Goal: Task Accomplishment & Management: Manage account settings

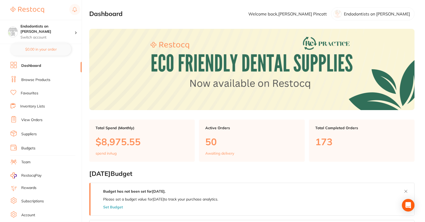
click at [31, 80] on link "Browse Products" at bounding box center [35, 79] width 29 height 5
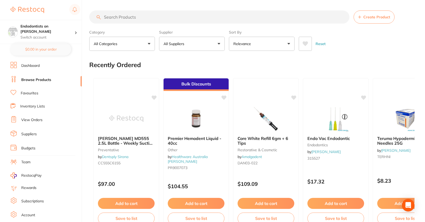
click at [38, 122] on link "View Orders" at bounding box center [31, 119] width 21 height 5
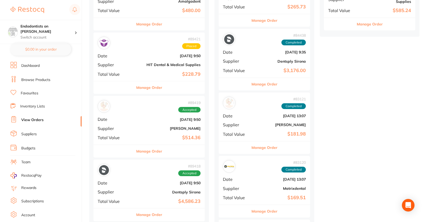
scroll to position [236, 0]
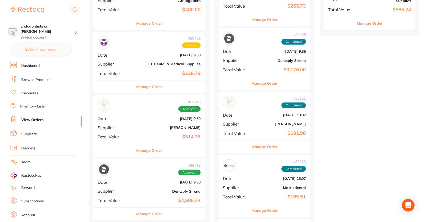
click at [146, 189] on b "Dentsply Sirona" at bounding box center [168, 191] width 66 height 4
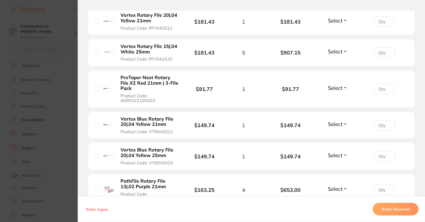
scroll to position [210, 0]
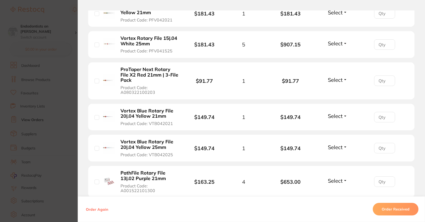
click at [402, 212] on button "Order Received" at bounding box center [395, 209] width 46 height 13
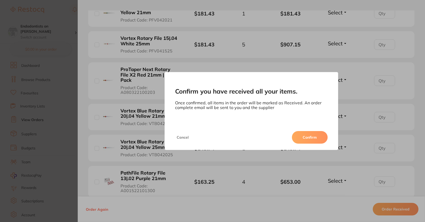
click at [308, 138] on button "Confirm" at bounding box center [310, 137] width 36 height 13
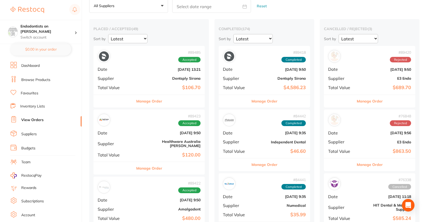
scroll to position [26, 0]
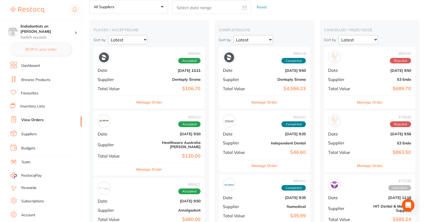
click at [169, 76] on div "# 89485 Accepted Date [DATE] 13:21 Supplier Dentsply Sirona Total Value $106.70" at bounding box center [148, 71] width 111 height 49
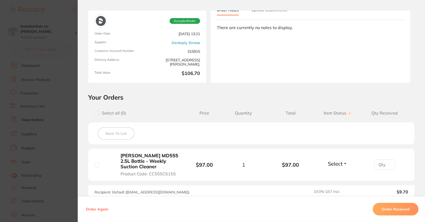
scroll to position [70, 0]
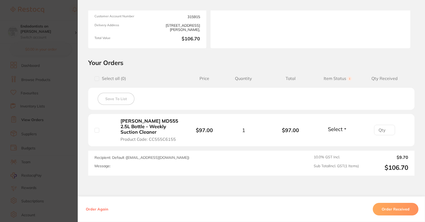
click at [342, 126] on button "Select" at bounding box center [337, 129] width 23 height 7
click at [60, 116] on section "Order ID: Restocq- 89485 Order Information Accepted Order Order Date [DATE] 13:…" at bounding box center [212, 111] width 425 height 222
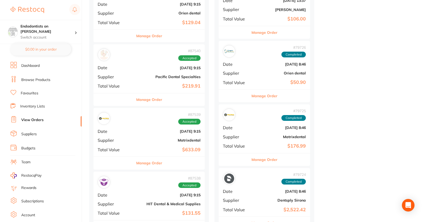
scroll to position [760, 0]
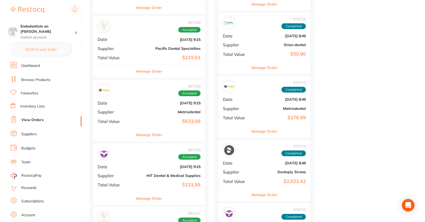
click at [155, 46] on b "Pacific Dental Specialties" at bounding box center [168, 48] width 66 height 4
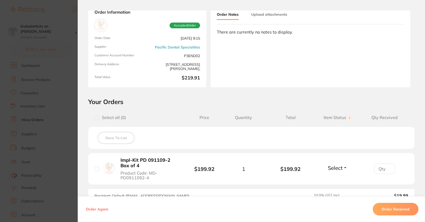
scroll to position [101, 0]
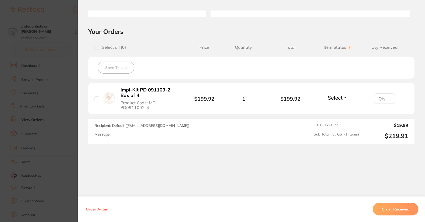
click at [393, 206] on button "Order Received" at bounding box center [395, 209] width 46 height 13
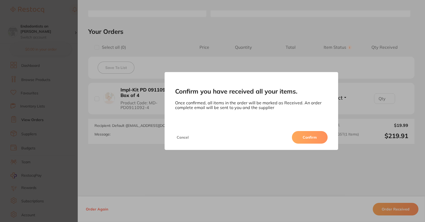
click at [300, 135] on button "Confirm" at bounding box center [310, 137] width 36 height 13
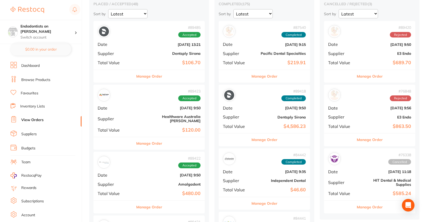
scroll to position [52, 0]
click at [161, 115] on b "Healthware Australia [PERSON_NAME]" at bounding box center [168, 118] width 66 height 8
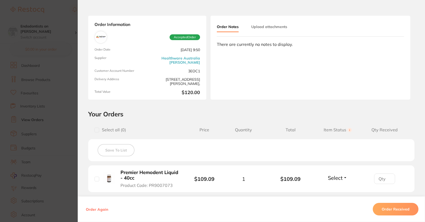
scroll to position [52, 0]
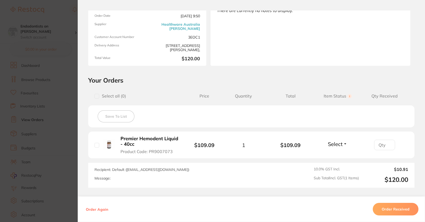
click at [68, 151] on section "Order ID: Restocq- 89423 Order Information Accepted Order Order Date [DATE] 9:5…" at bounding box center [212, 111] width 425 height 222
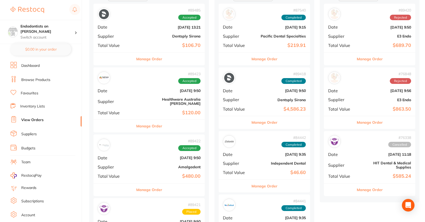
scroll to position [79, 0]
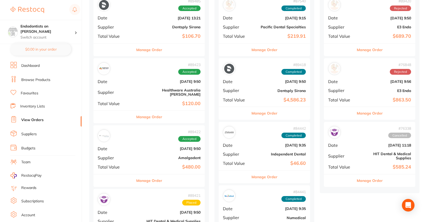
click at [155, 156] on b "Amalgadent" at bounding box center [168, 158] width 66 height 4
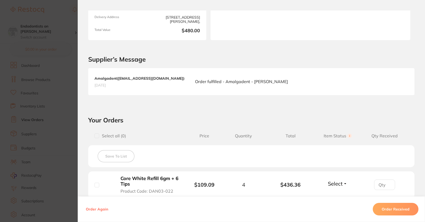
scroll to position [79, 0]
click at [60, 160] on section "Order ID: Restocq- 89422 Order Information Accepted Order Order Date [DATE] 9:5…" at bounding box center [212, 111] width 425 height 222
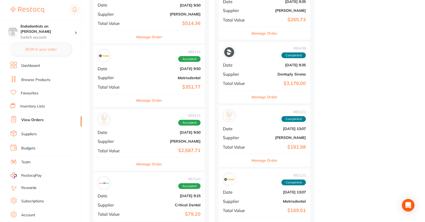
scroll to position [367, 0]
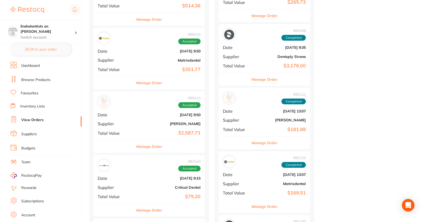
click at [165, 122] on b "[PERSON_NAME]" at bounding box center [168, 124] width 66 height 4
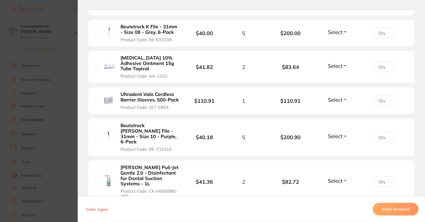
scroll to position [315, 0]
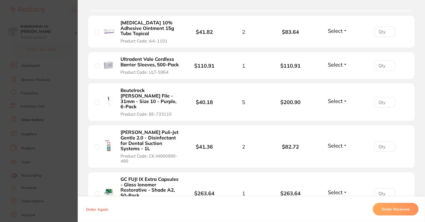
click at [340, 142] on span "Select" at bounding box center [335, 145] width 15 height 7
click at [331, 28] on span "Select" at bounding box center [335, 31] width 15 height 7
click at [333, 48] on span "Back Order" at bounding box center [337, 50] width 16 height 4
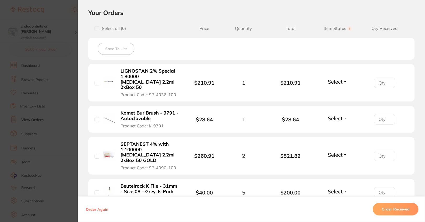
scroll to position [105, 0]
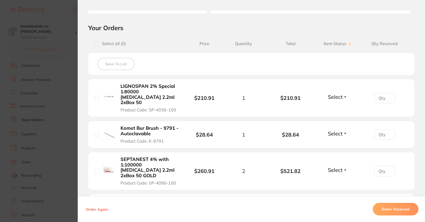
click at [51, 121] on section "Order ID: Restocq- 89415 Order Information 1 Back Order Accepted Order Order Da…" at bounding box center [212, 111] width 425 height 222
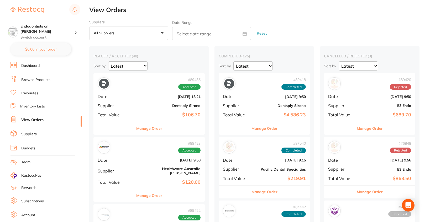
click at [252, 125] on button "Manage Order" at bounding box center [264, 128] width 26 height 13
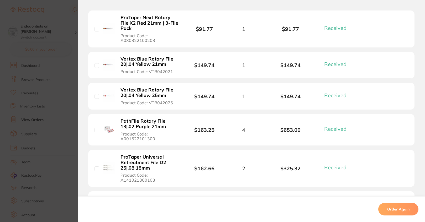
scroll to position [262, 0]
click at [51, 152] on section "Order ID: Restocq- 89418 Order Information 14 Received Completed Order Order Da…" at bounding box center [212, 111] width 425 height 222
